Goal: Information Seeking & Learning: Check status

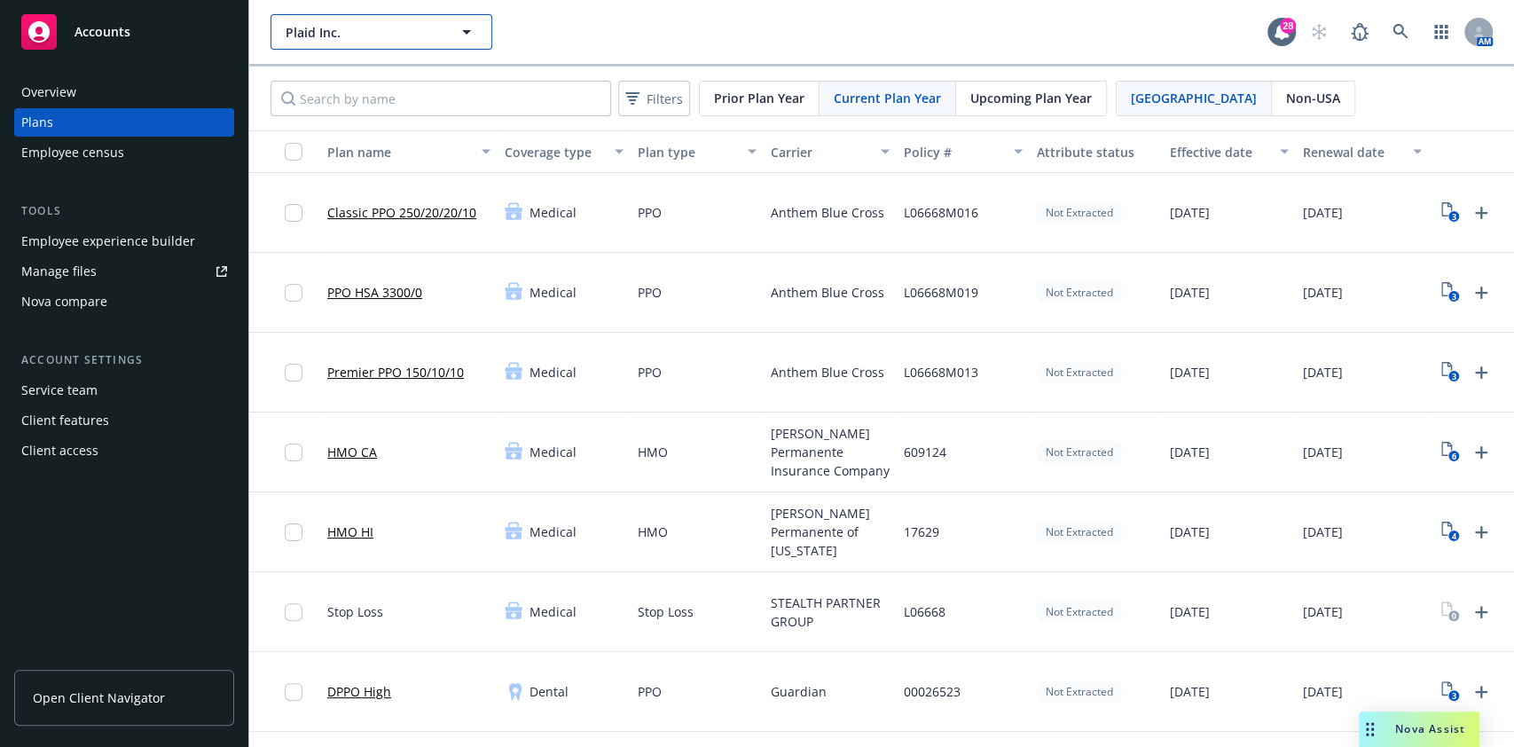
click at [460, 38] on icon "button" at bounding box center [466, 31] width 21 height 21
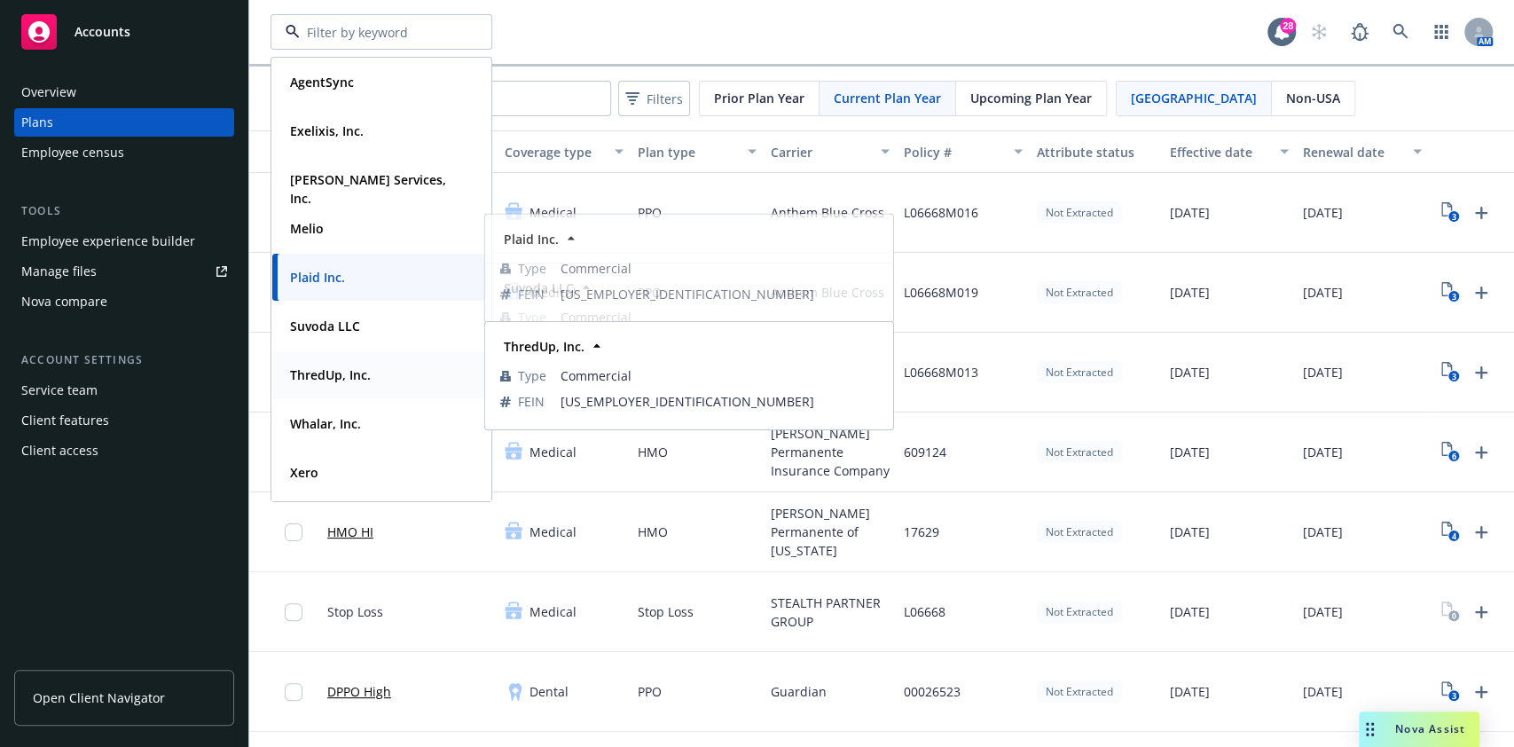
click at [341, 372] on strong "ThredUp, Inc." at bounding box center [330, 374] width 81 height 17
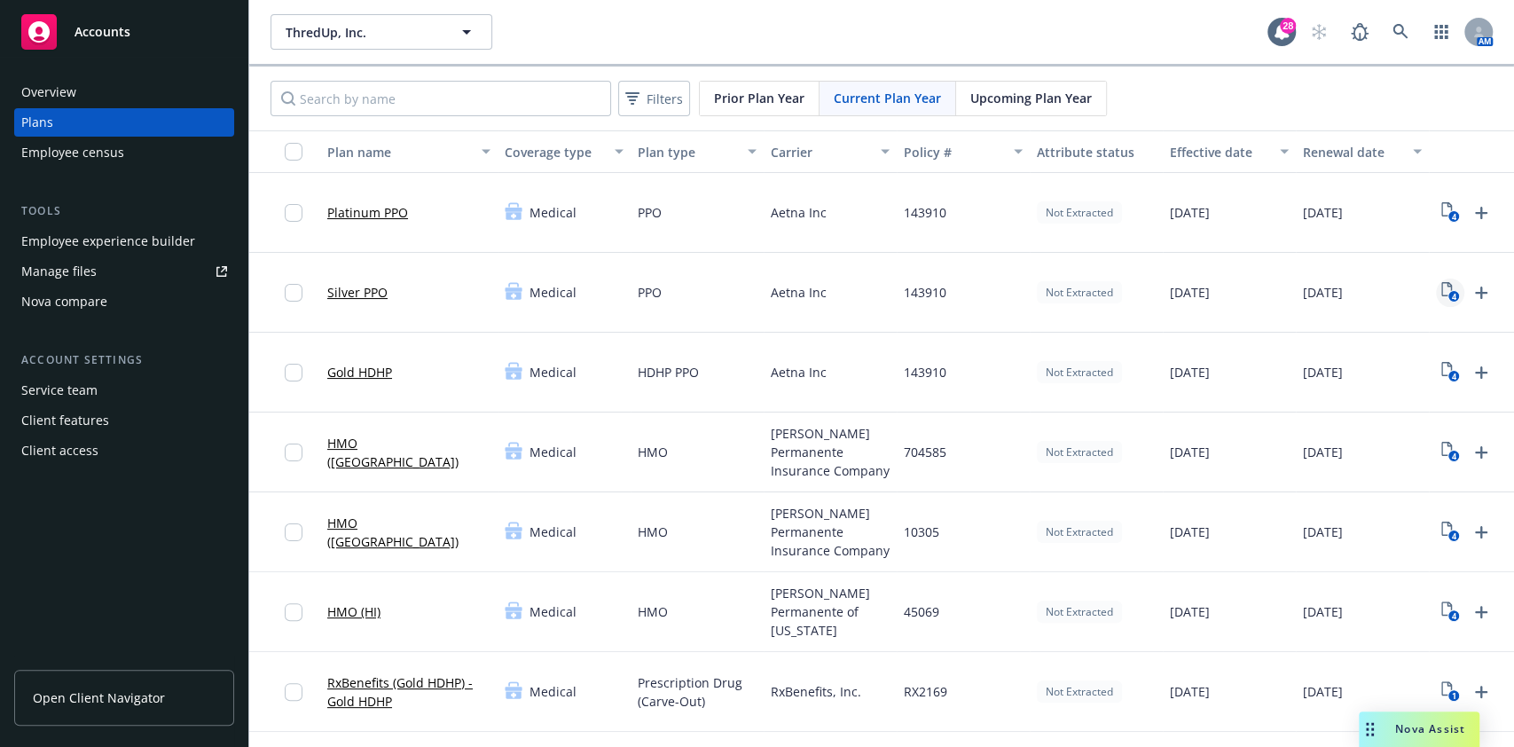
click at [1459, 288] on icon "4" at bounding box center [1450, 292] width 19 height 20
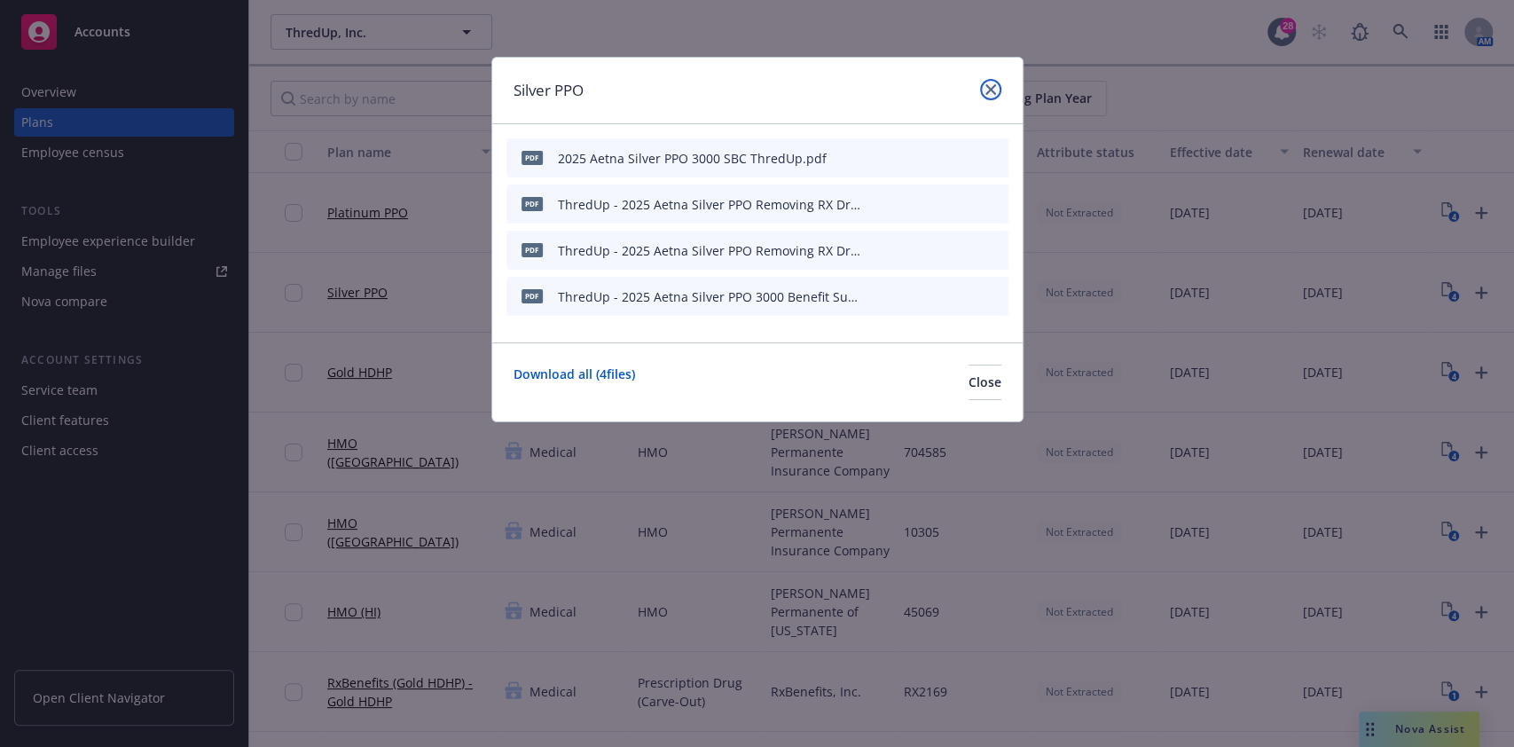
click at [986, 82] on link "close" at bounding box center [990, 89] width 21 height 21
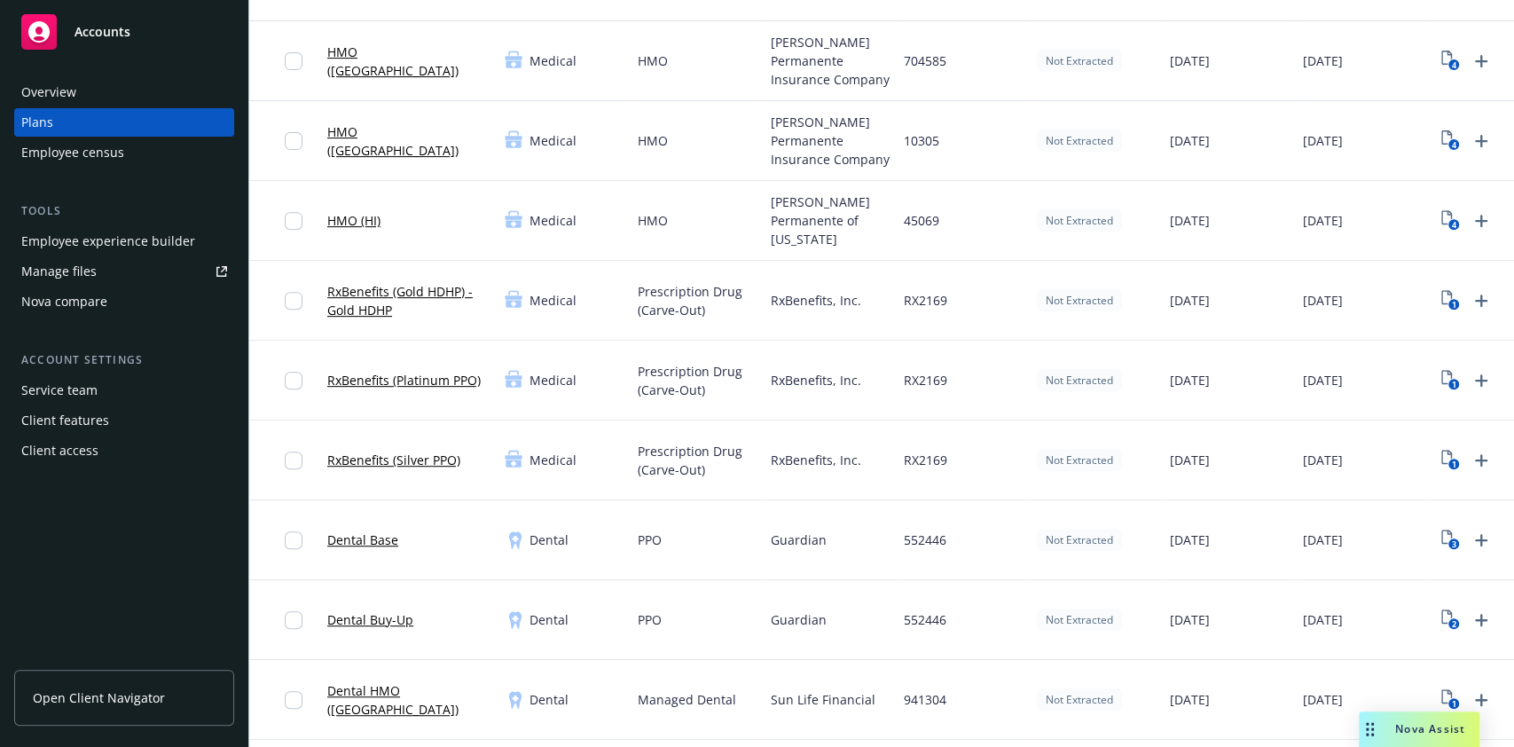
scroll to position [355, 0]
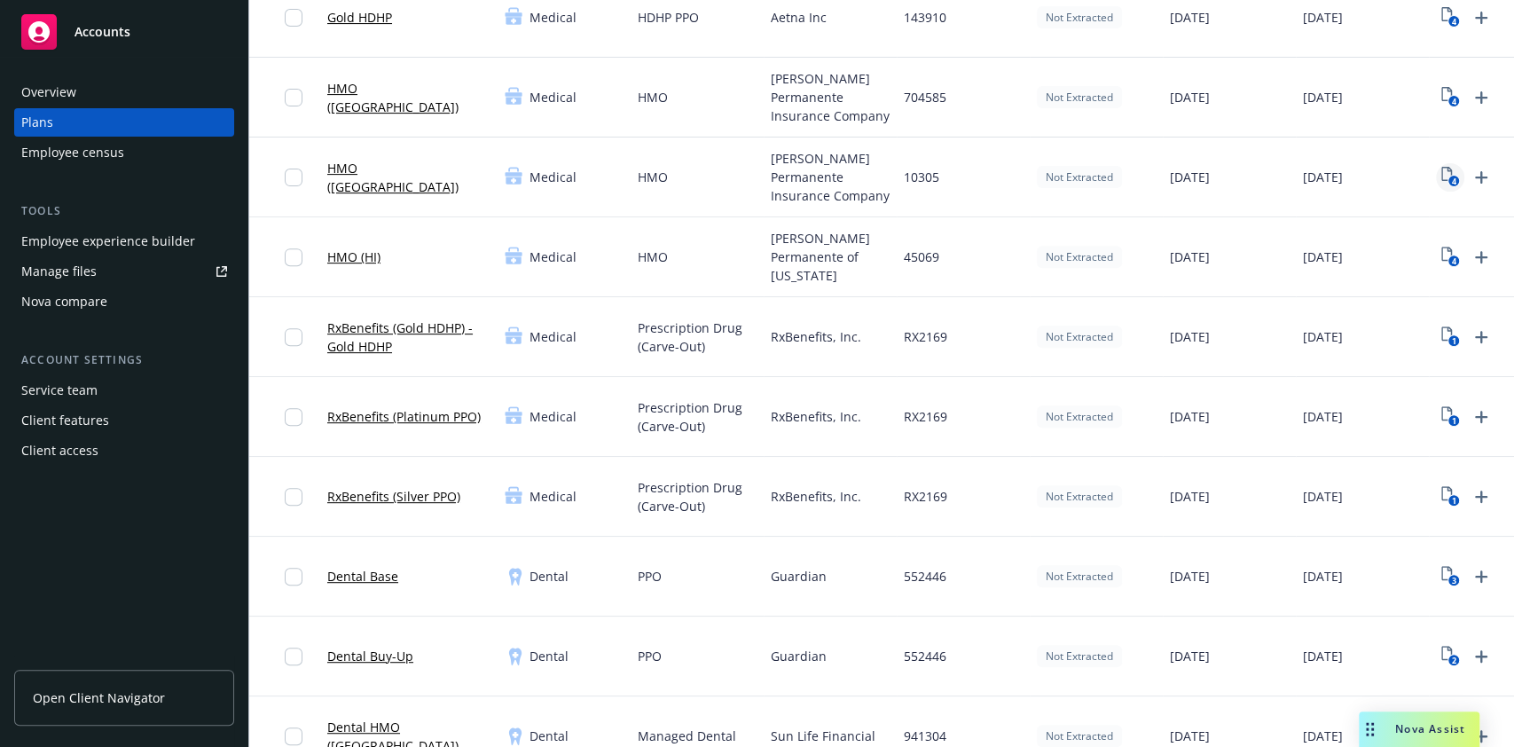
click at [1441, 176] on icon "View Plan Documents" at bounding box center [1446, 174] width 11 height 14
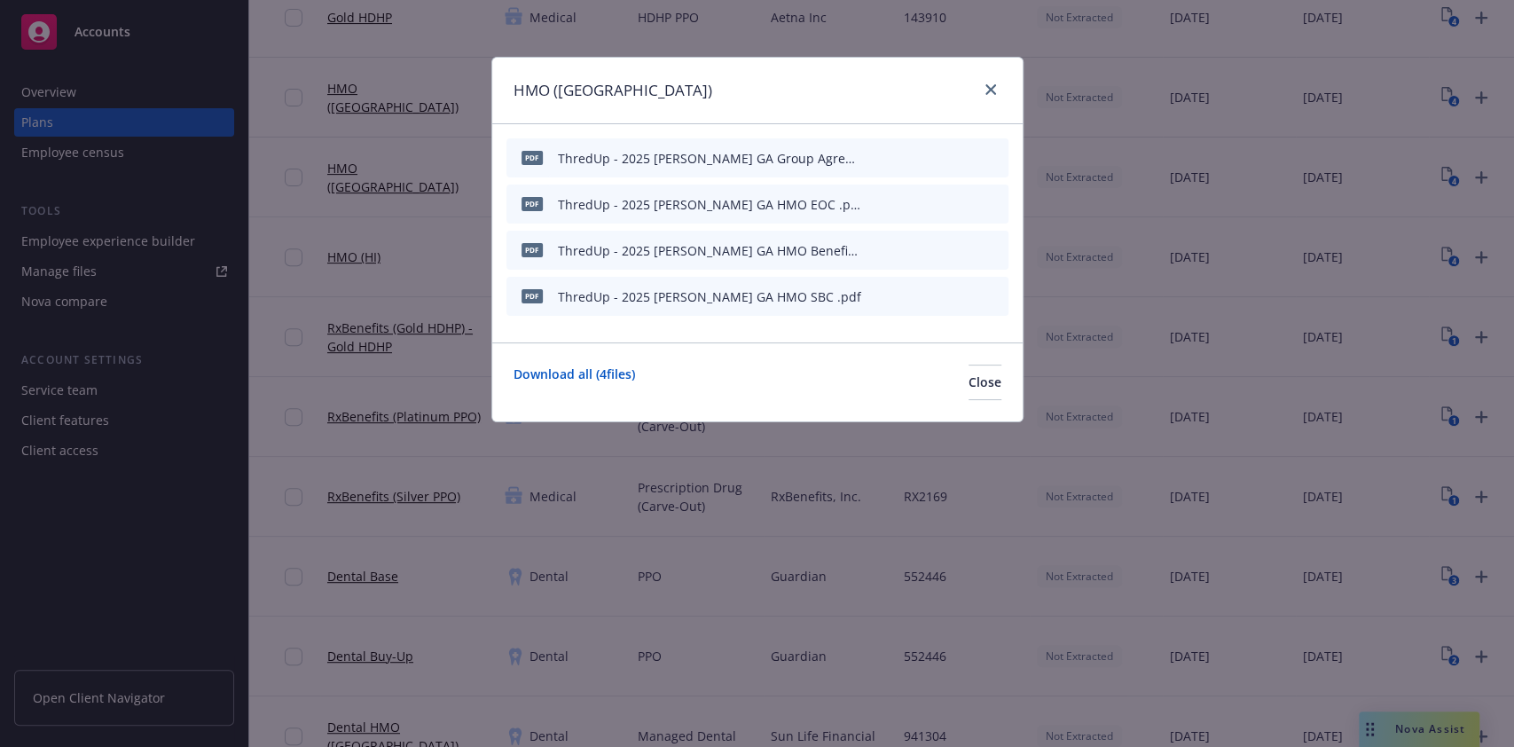
click at [965, 247] on icon "preview file" at bounding box center [963, 249] width 16 height 12
click at [956, 293] on icon "preview file" at bounding box center [963, 295] width 16 height 12
click at [984, 85] on link "close" at bounding box center [990, 89] width 21 height 21
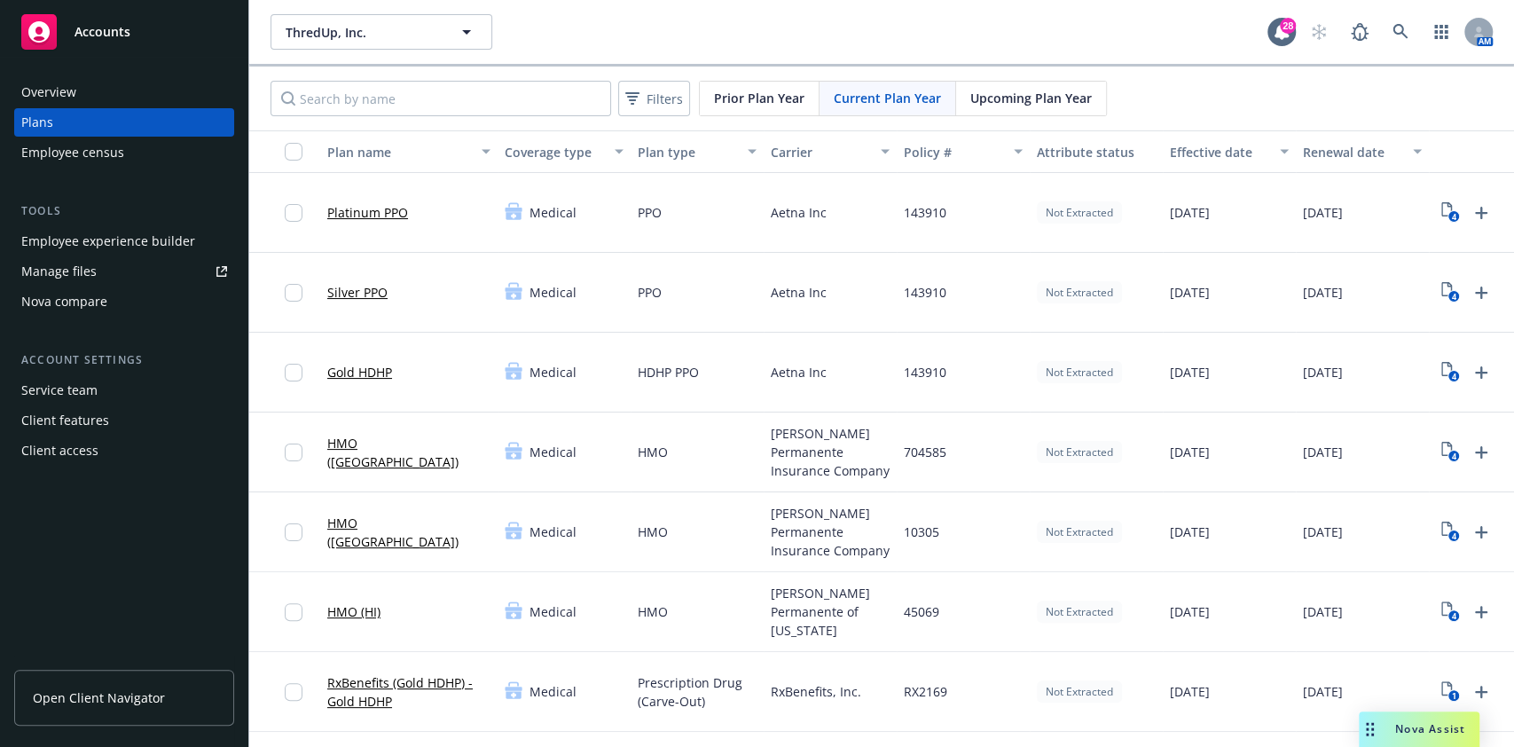
click at [725, 106] on span "Prior Plan Year" at bounding box center [759, 98] width 90 height 19
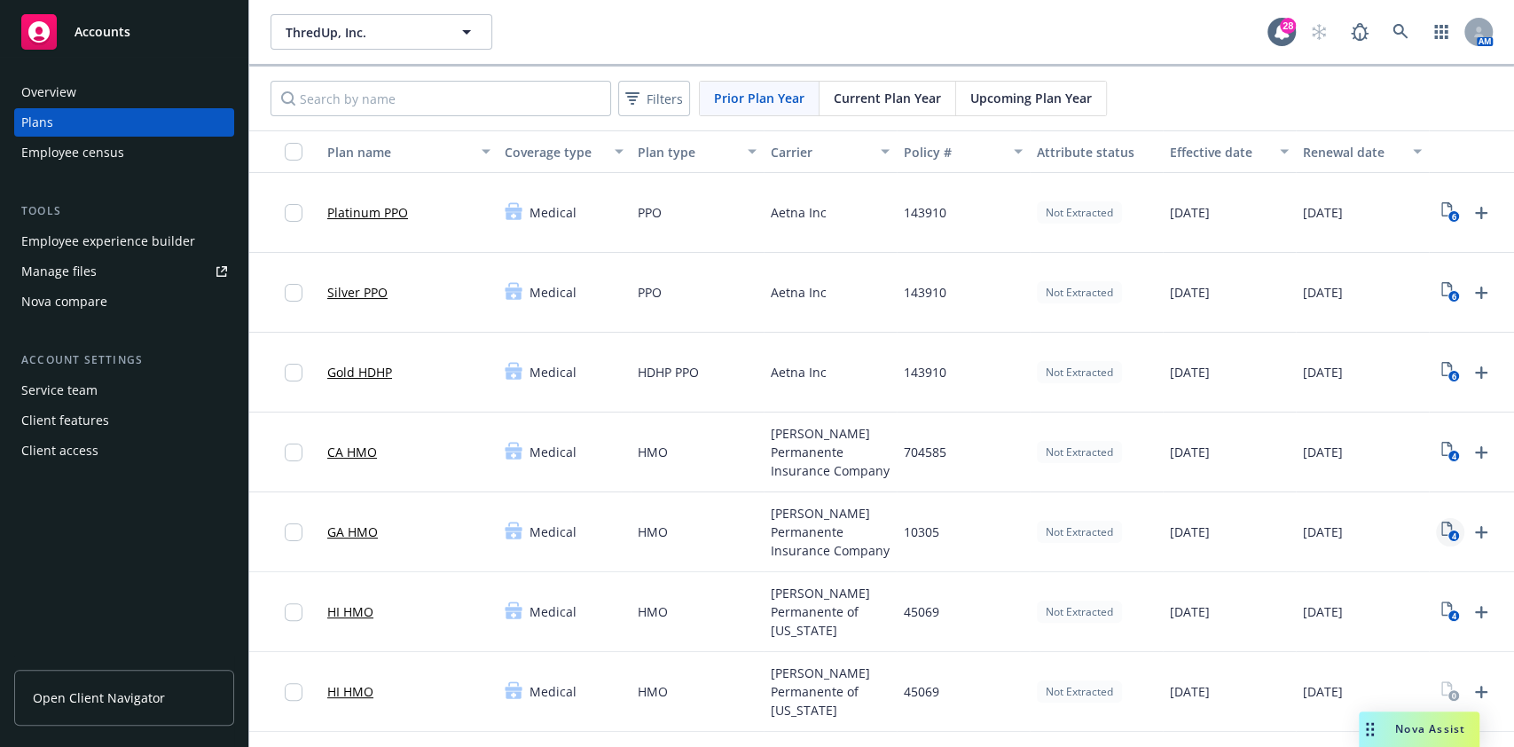
click at [1461, 528] on link "4" at bounding box center [1450, 532] width 28 height 28
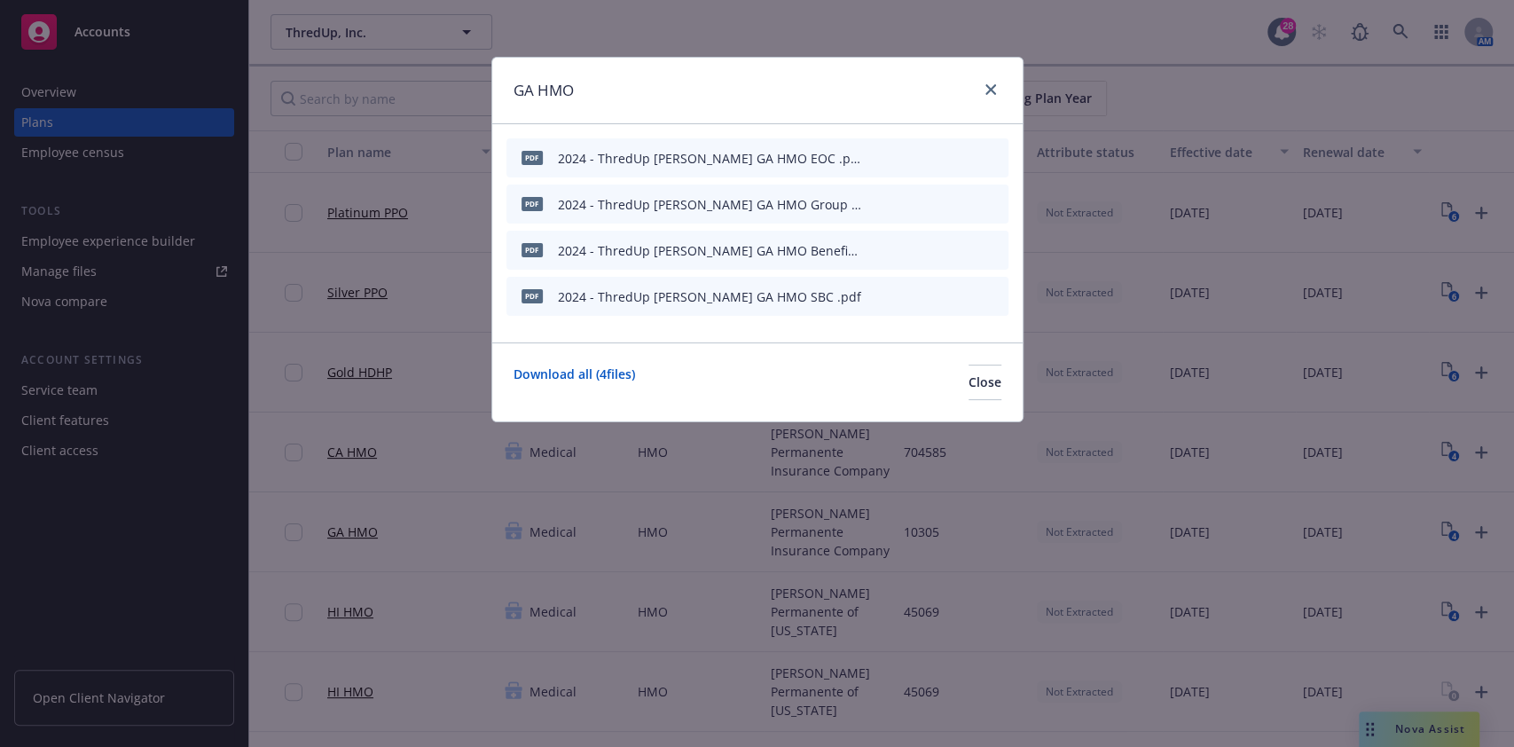
click at [965, 244] on icon "preview file" at bounding box center [963, 249] width 16 height 12
click at [962, 289] on icon "preview file" at bounding box center [963, 295] width 16 height 12
click at [995, 83] on link "close" at bounding box center [990, 89] width 21 height 21
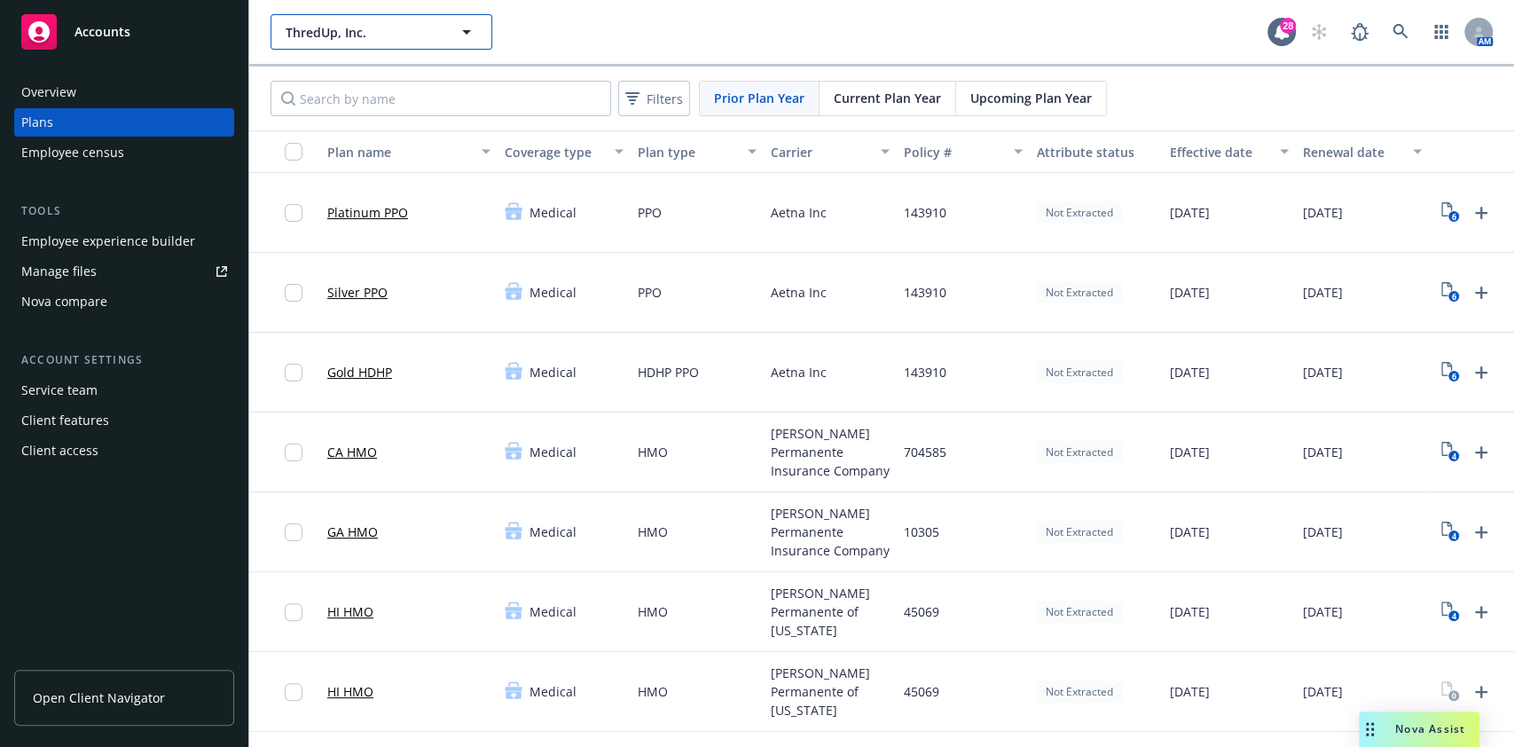
click at [376, 16] on button "ThredUp, Inc." at bounding box center [382, 31] width 222 height 35
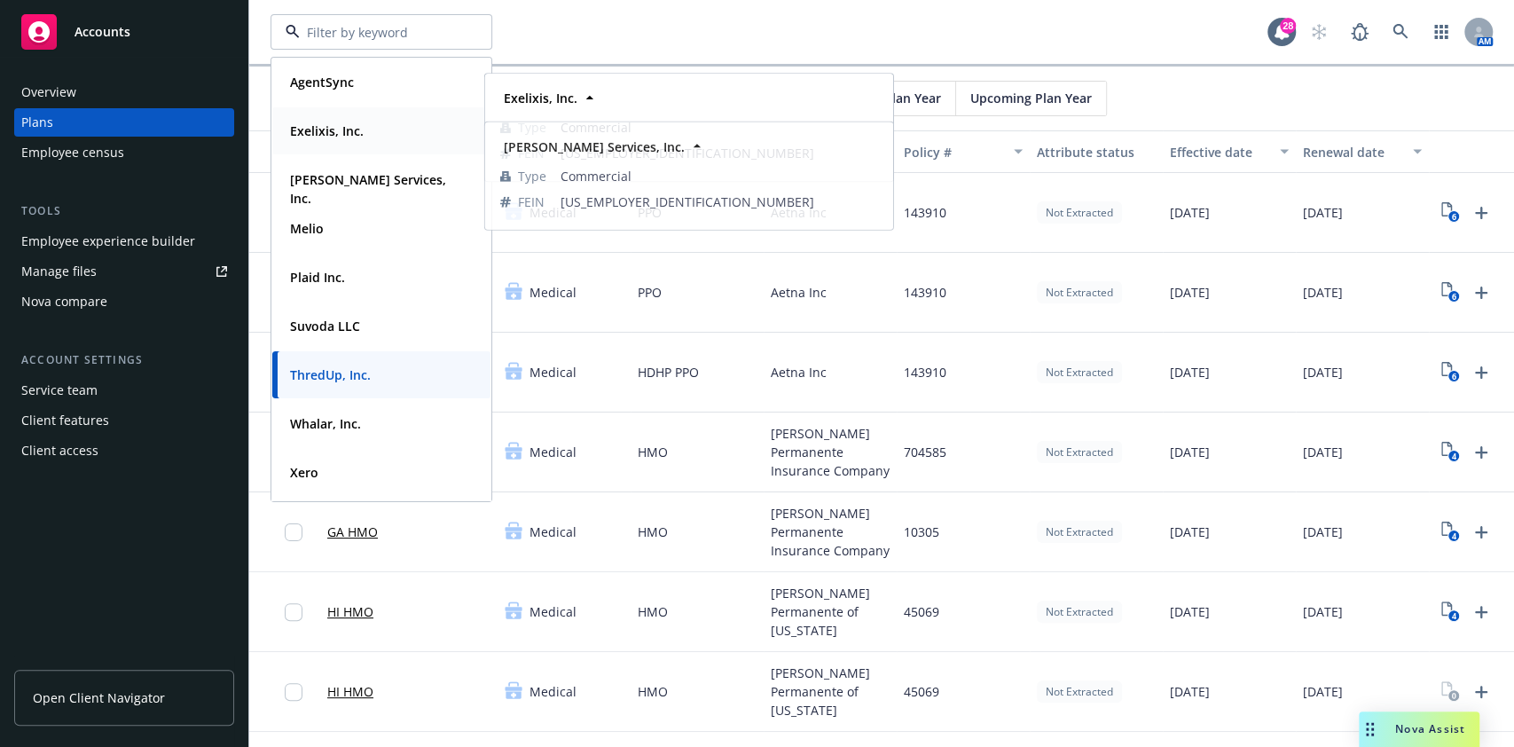
click at [334, 137] on strong "Exelixis, Inc." at bounding box center [327, 130] width 74 height 17
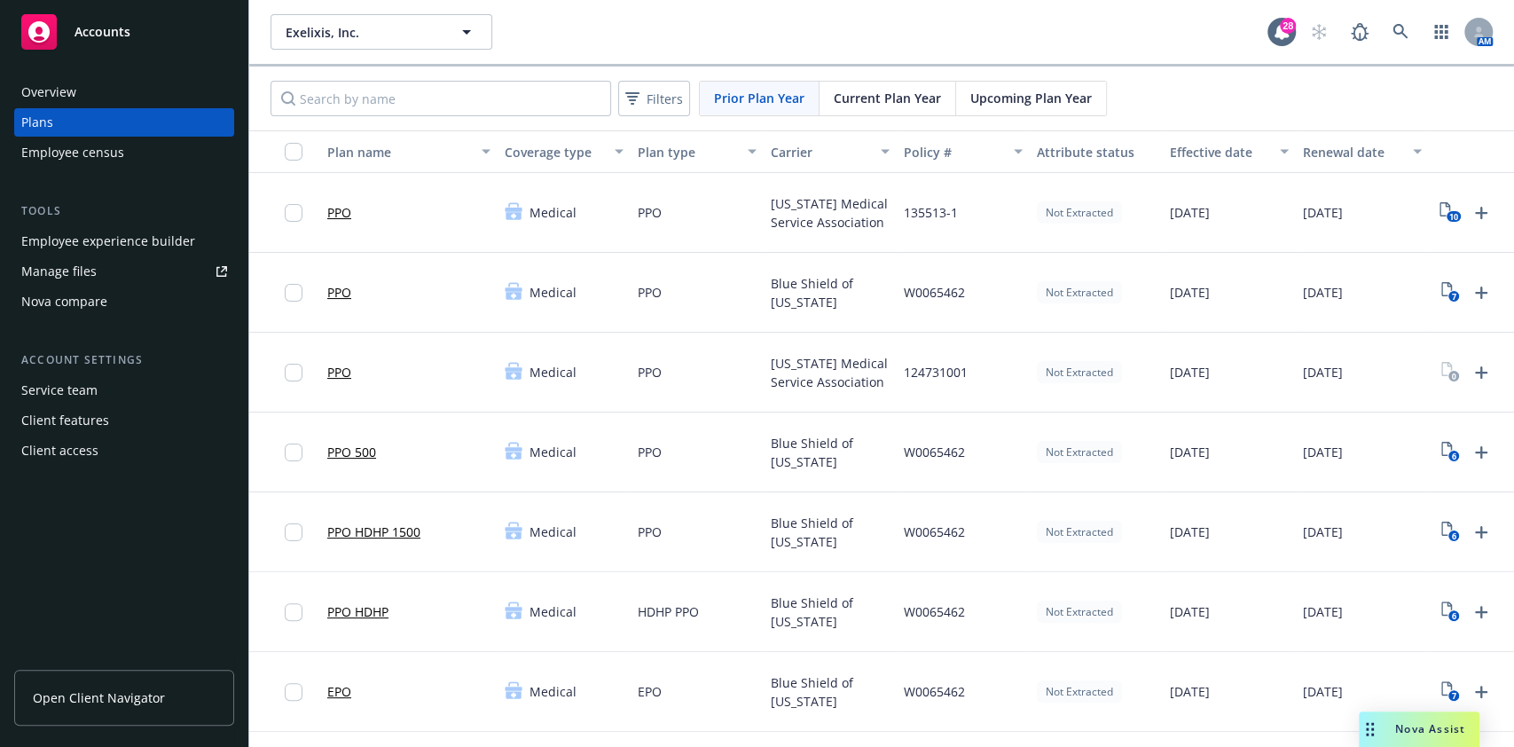
click at [901, 96] on span "Current Plan Year" at bounding box center [887, 98] width 107 height 19
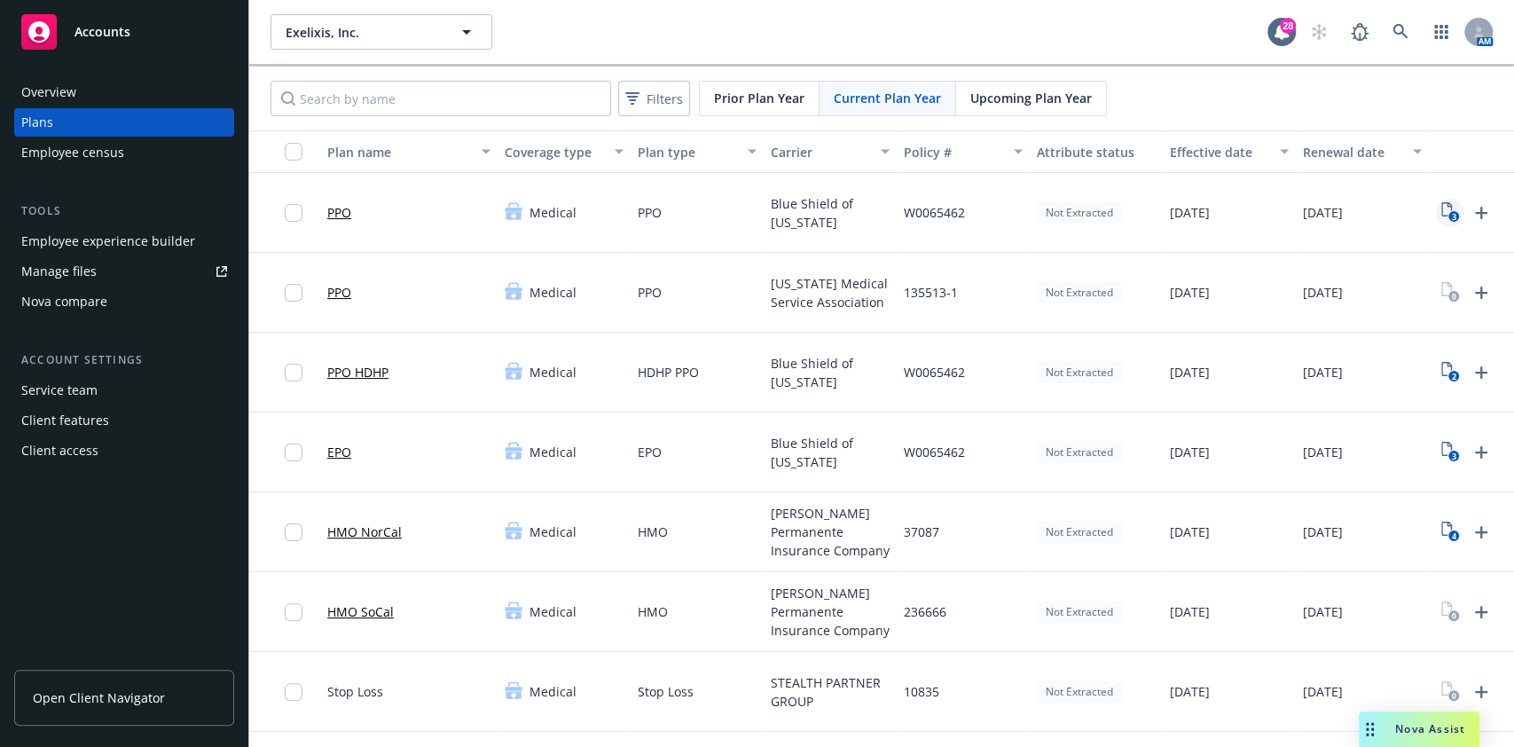
click at [1448, 216] on rect "View Plan Documents" at bounding box center [1453, 217] width 12 height 12
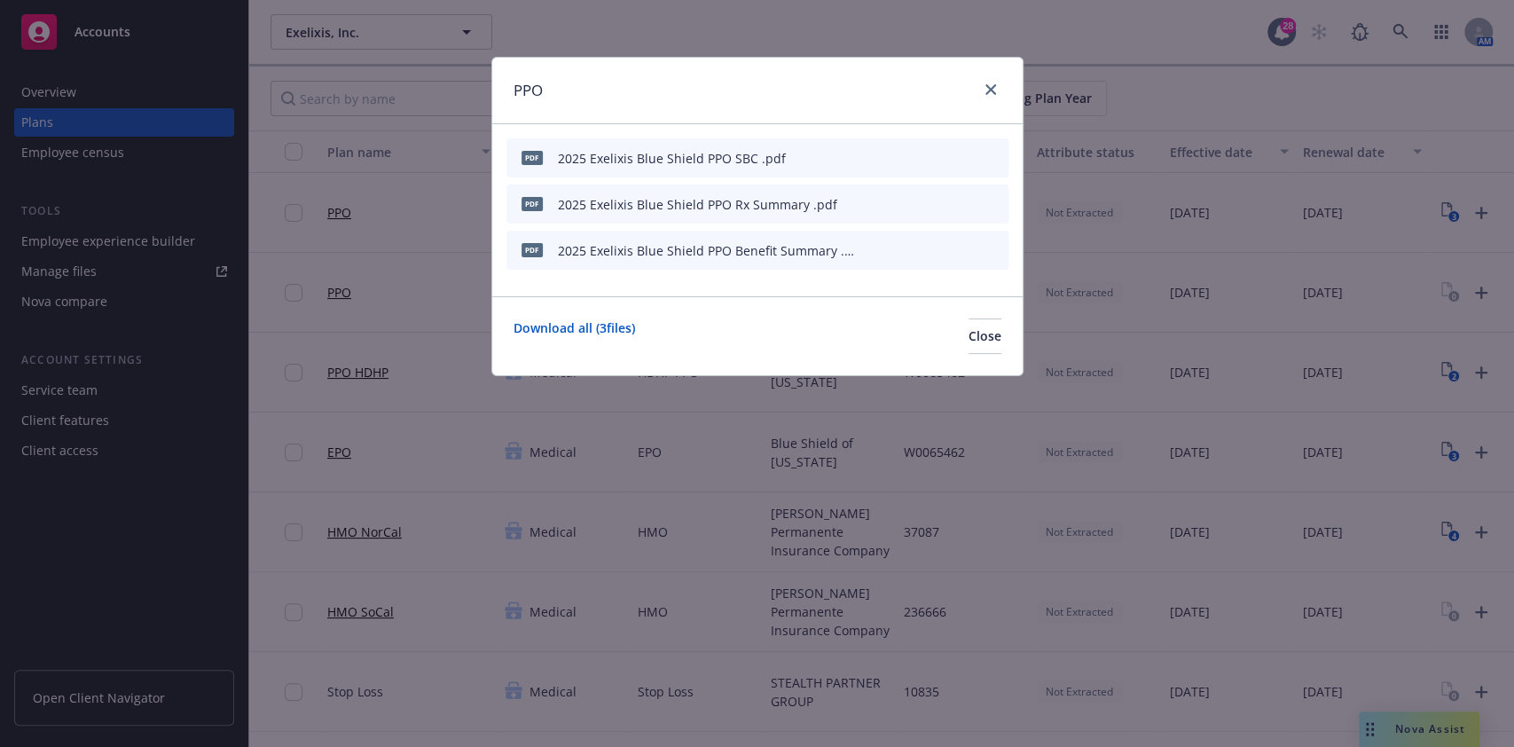
click at [969, 160] on icon "preview file" at bounding box center [963, 157] width 16 height 12
click at [993, 94] on icon "close" at bounding box center [990, 89] width 11 height 11
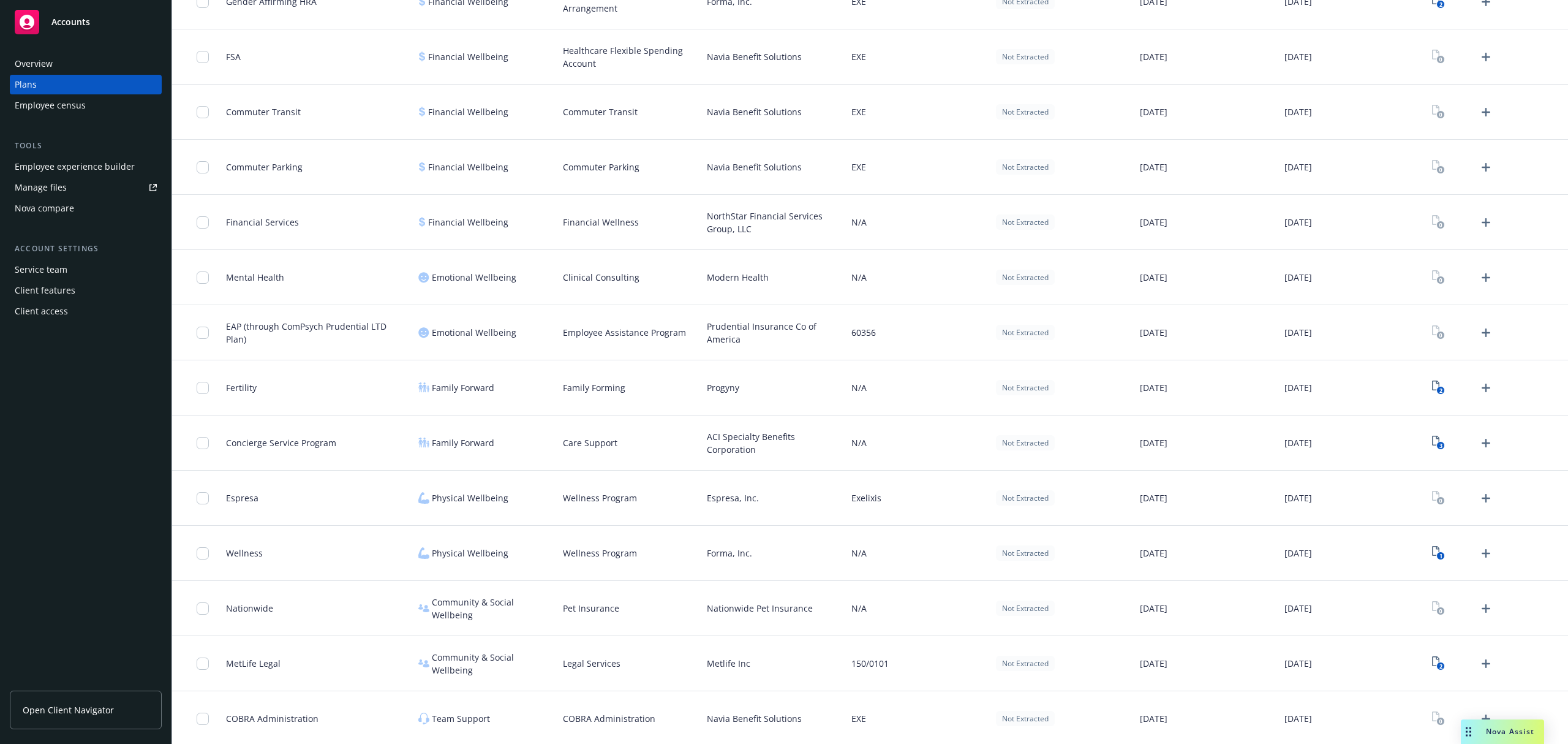
scroll to position [1520, 0]
